Goal: Entertainment & Leisure: Consume media (video, audio)

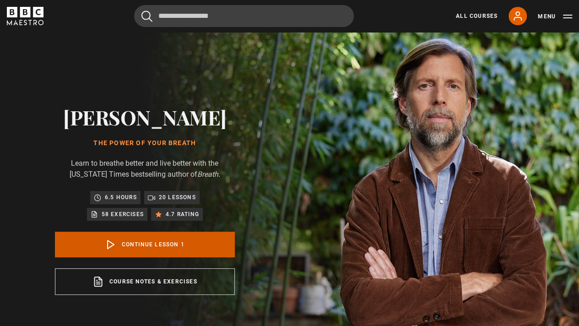
click at [110, 248] on icon at bounding box center [110, 244] width 11 height 11
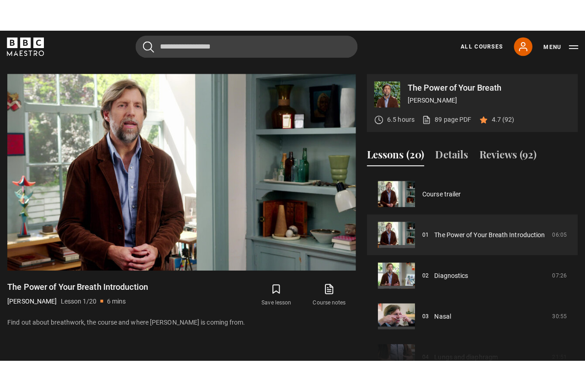
scroll to position [343, 0]
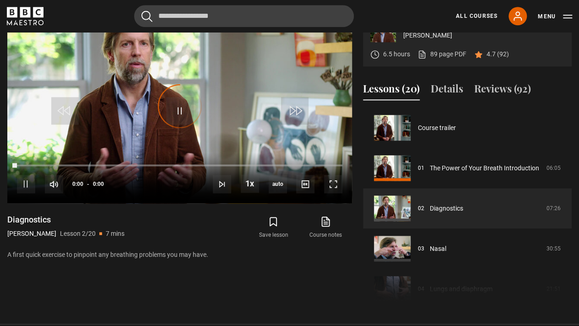
scroll to position [40, 0]
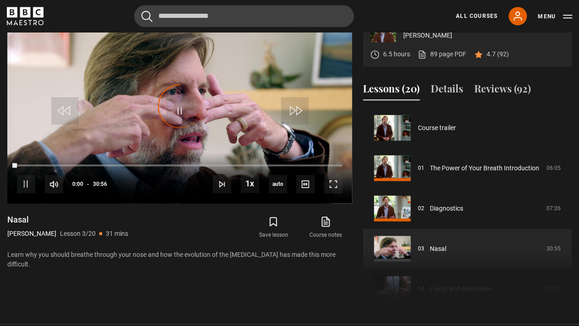
scroll to position [80, 0]
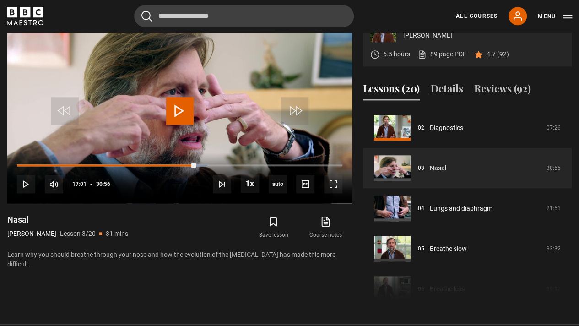
click at [95, 17] on div "Cancel Courses Previous courses Next courses [PERSON_NAME] Writing 12 Related L…" at bounding box center [289, 16] width 565 height 22
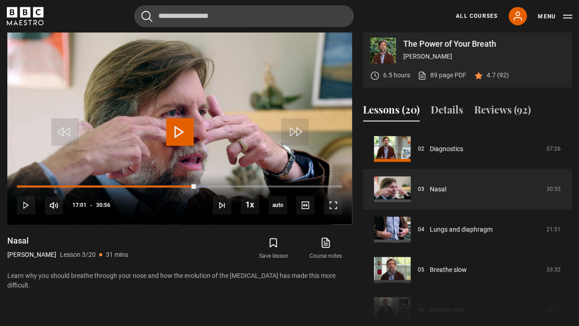
scroll to position [372, 0]
